Goal: Transaction & Acquisition: Purchase product/service

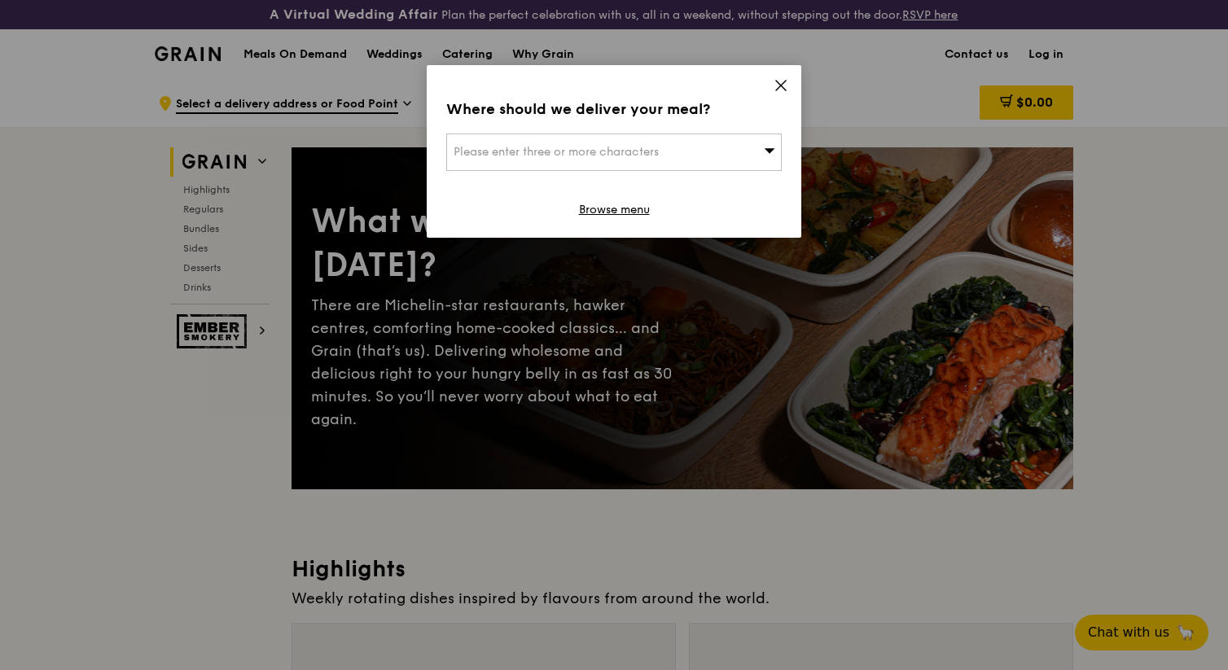
click at [690, 146] on div "Please enter three or more characters" at bounding box center [613, 152] width 335 height 37
click at [787, 78] on icon at bounding box center [780, 85] width 15 height 15
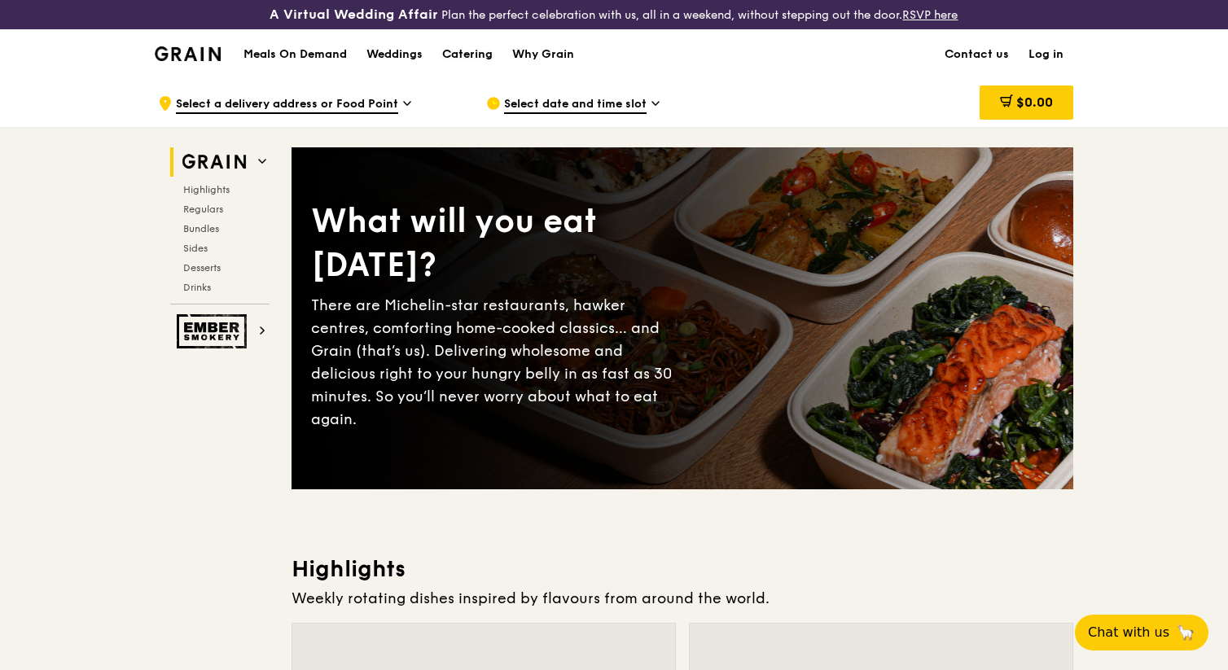
click at [467, 53] on div "Catering" at bounding box center [467, 54] width 50 height 49
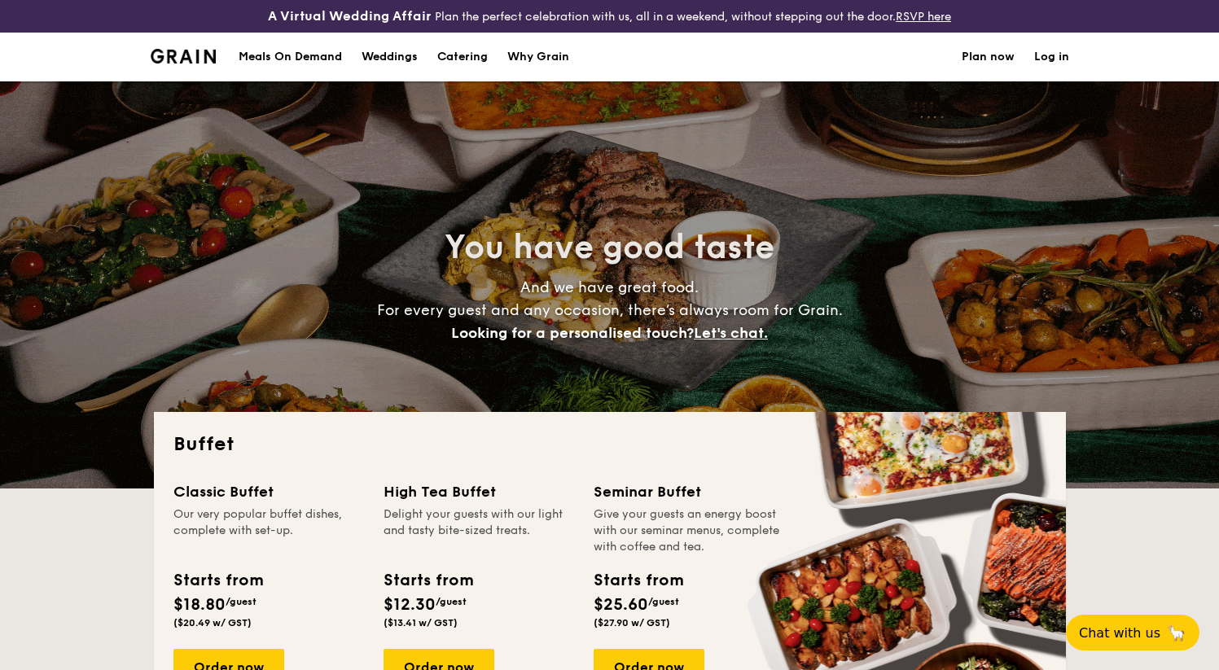
select select
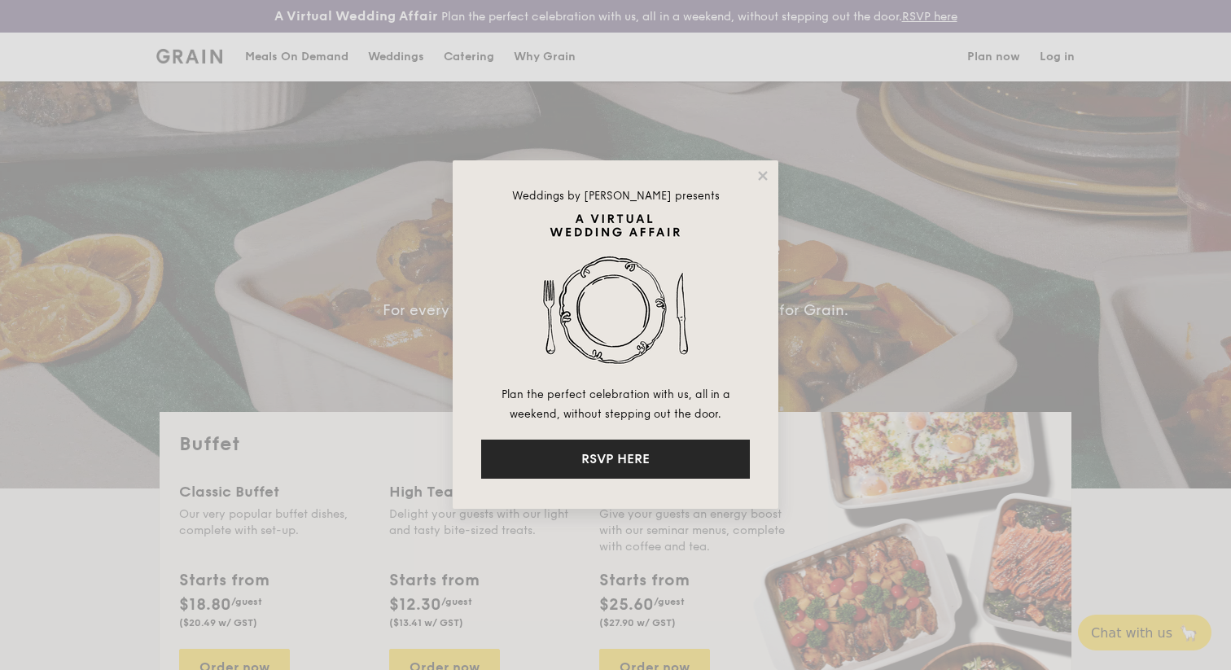
click at [629, 454] on button "RSVP HERE" at bounding box center [615, 459] width 269 height 39
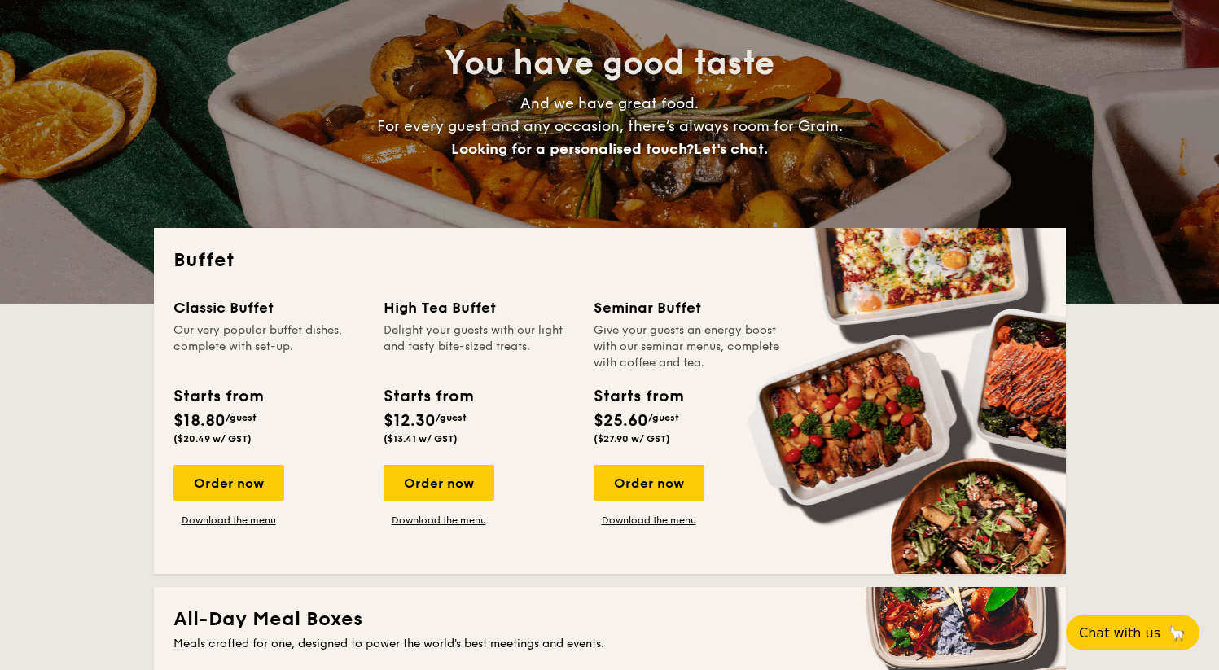
scroll to position [187, 0]
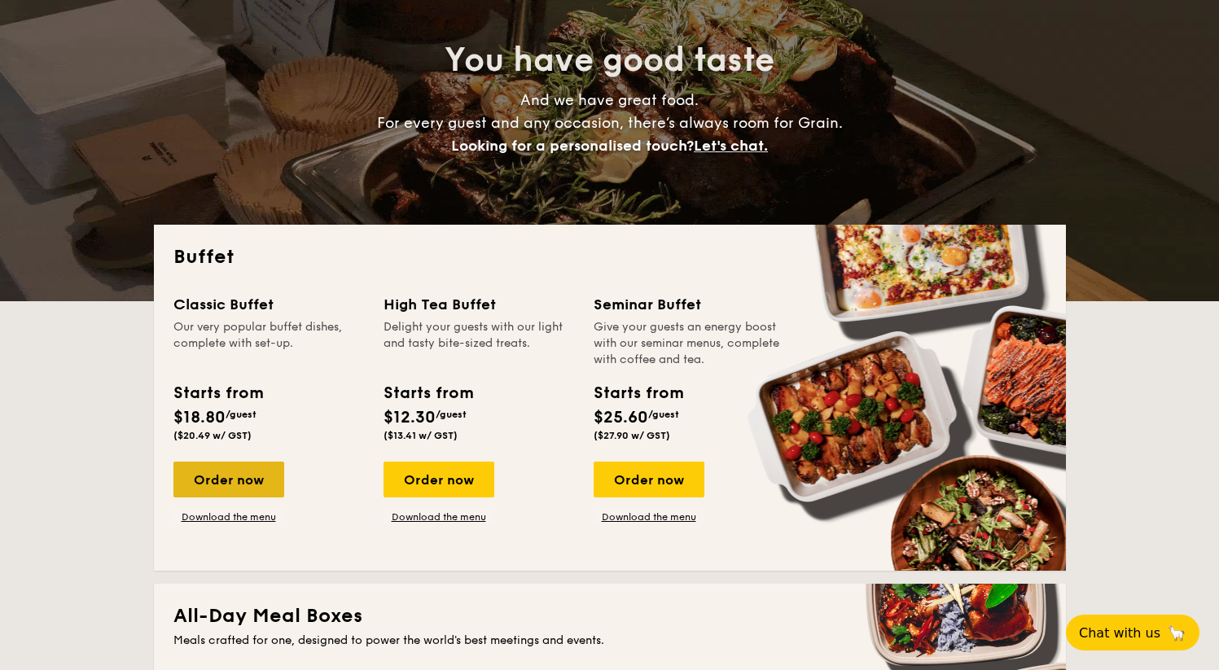
click at [220, 484] on div "Order now" at bounding box center [228, 480] width 111 height 36
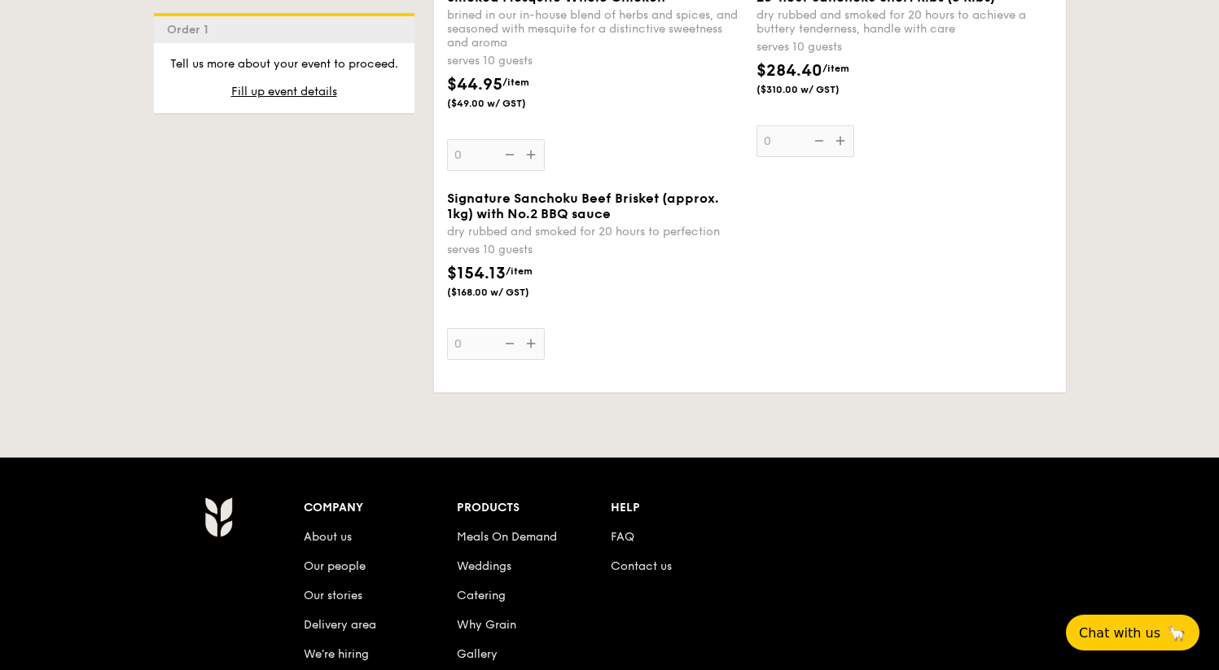
scroll to position [1749, 0]
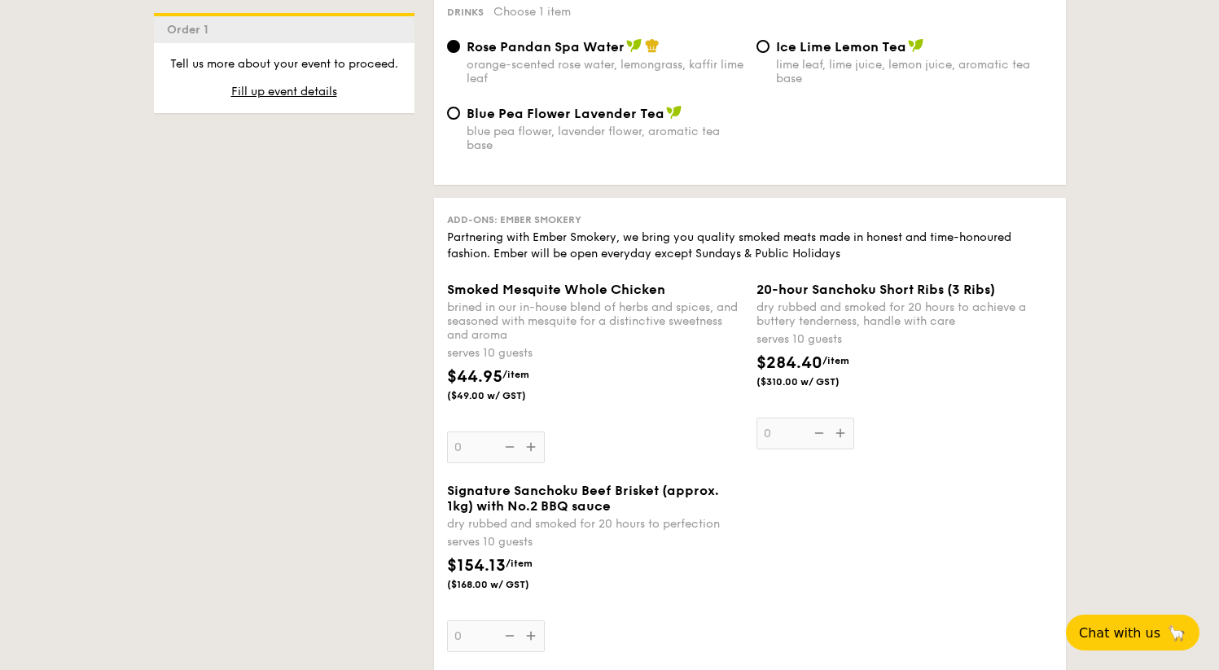
select select
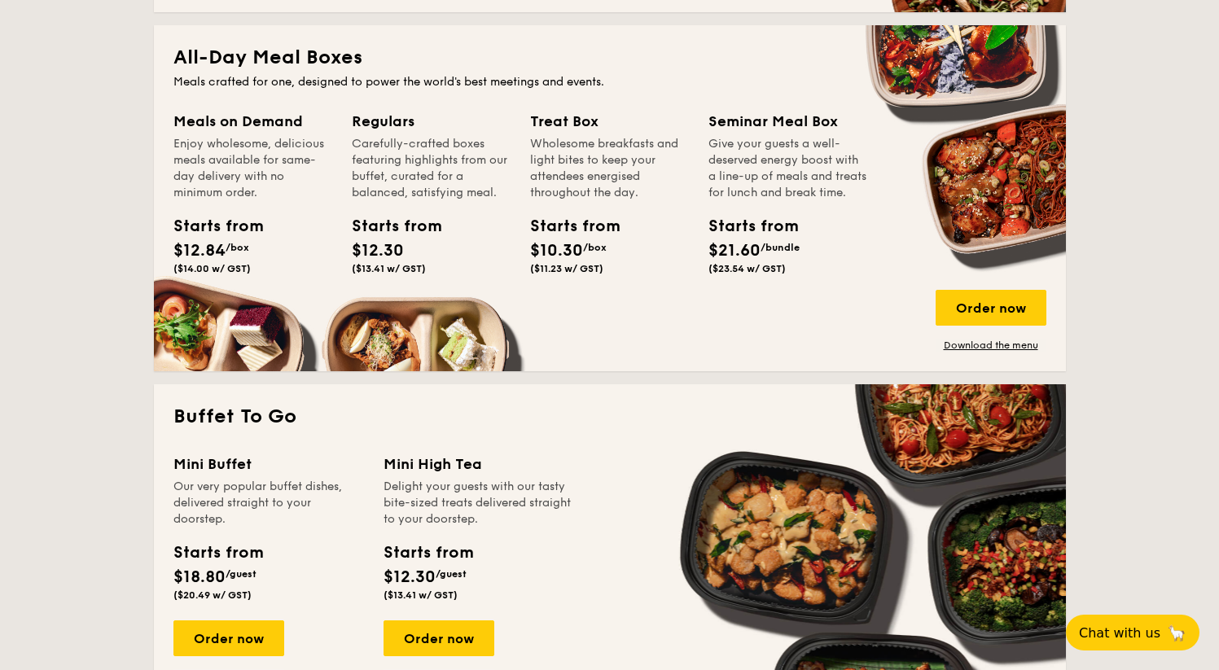
scroll to position [743, 0]
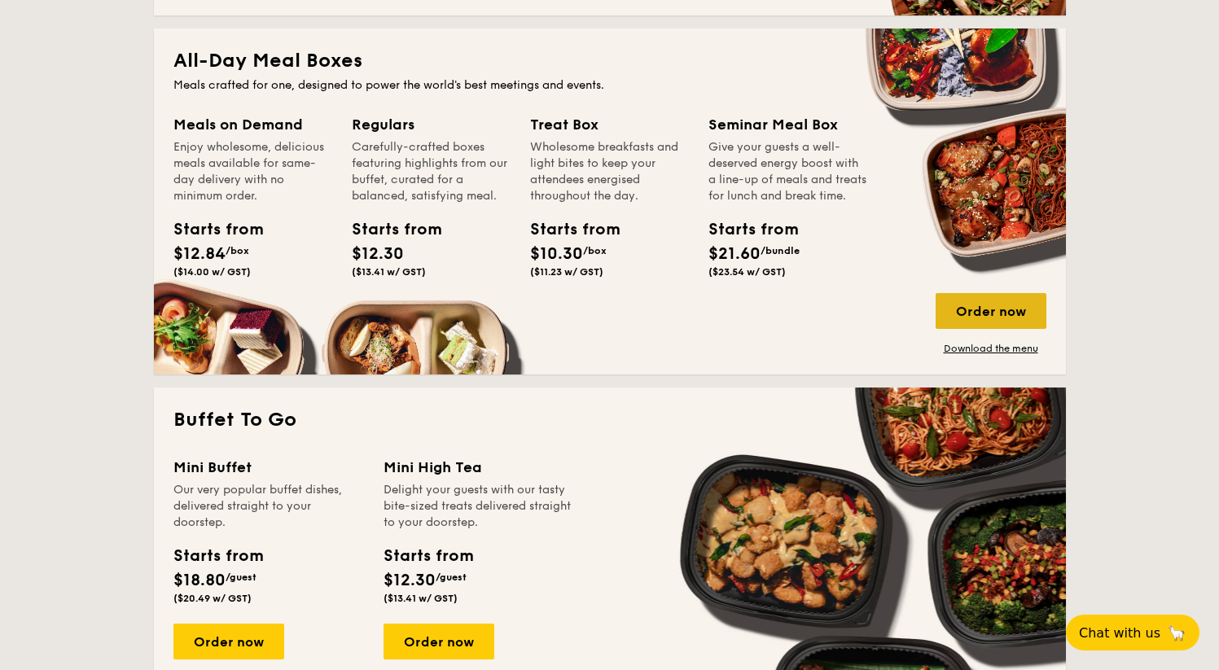
click at [971, 313] on div "Order now" at bounding box center [990, 311] width 111 height 36
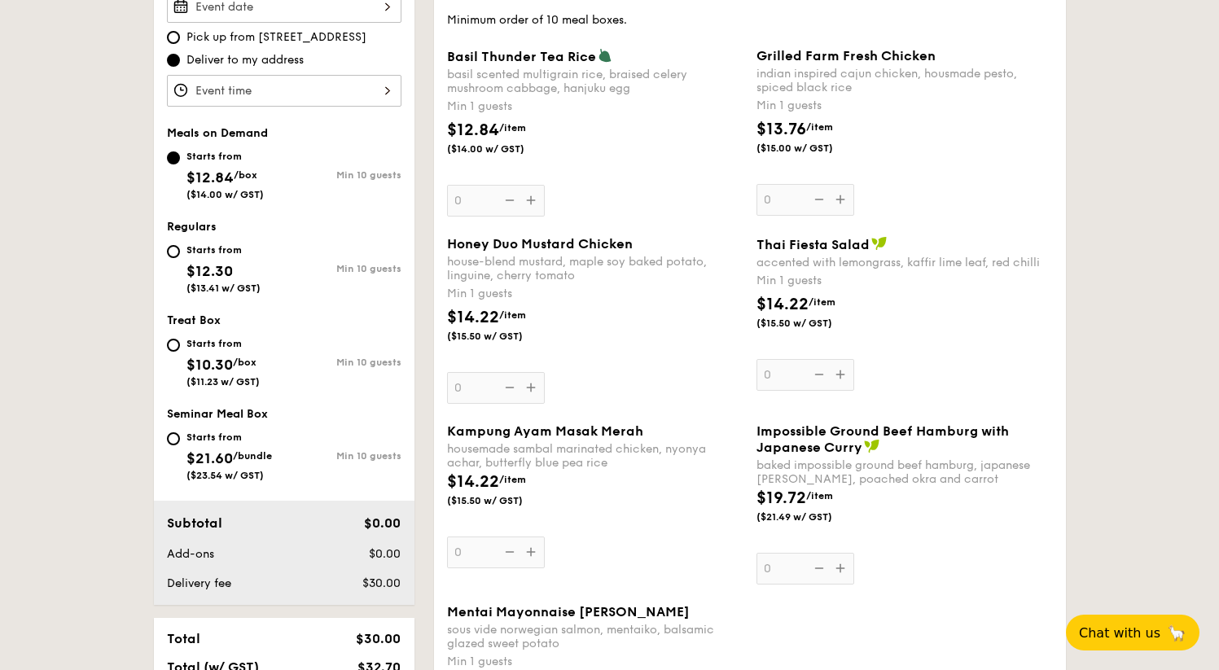
scroll to position [535, 0]
